Goal: Check status

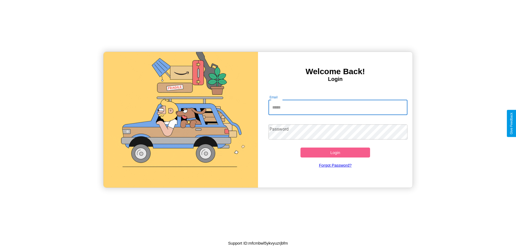
click at [338, 107] on input "Email" at bounding box center [337, 107] width 139 height 15
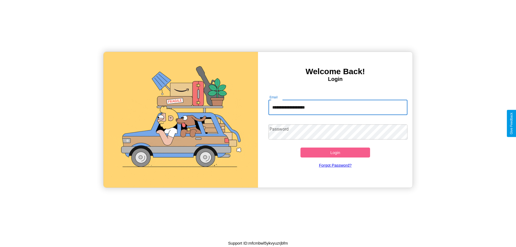
type input "**********"
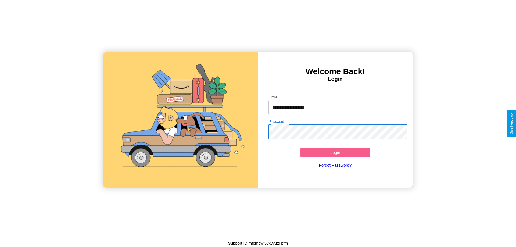
click at [335, 152] on button "Login" at bounding box center [335, 152] width 70 height 10
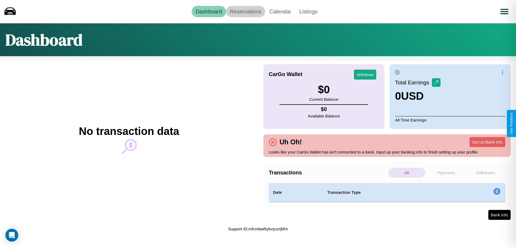
click at [245, 11] on link "Reservations" at bounding box center [245, 11] width 39 height 11
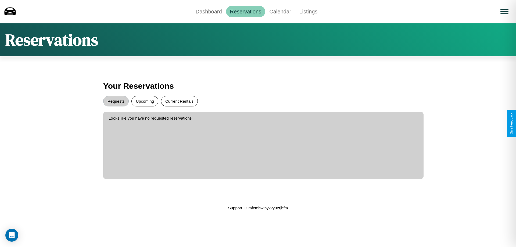
click at [179, 101] on button "Current Rentals" at bounding box center [179, 101] width 37 height 10
click at [116, 101] on button "Requests" at bounding box center [116, 101] width 26 height 10
click at [208, 11] on link "Dashboard" at bounding box center [208, 11] width 34 height 11
